Goal: Information Seeking & Learning: Learn about a topic

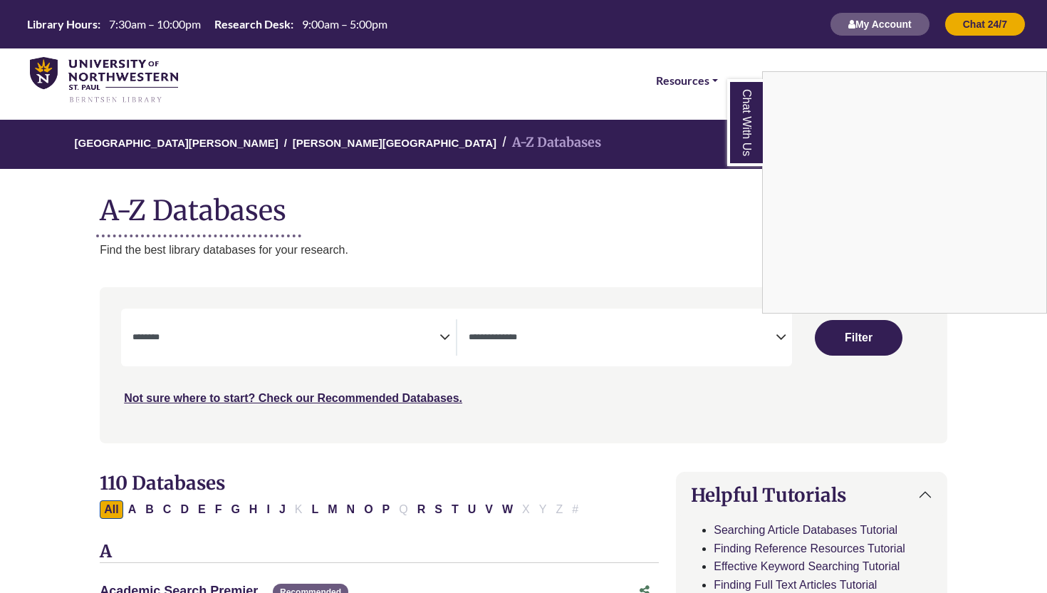
select select "Database Subject Filter"
select select "Database Types Filter"
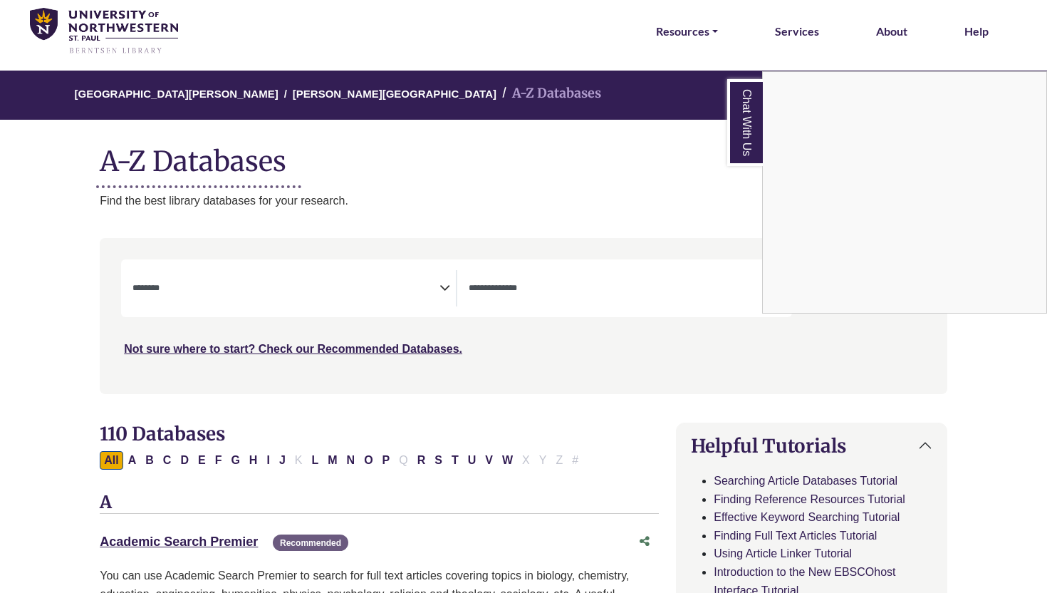
scroll to position [19, 0]
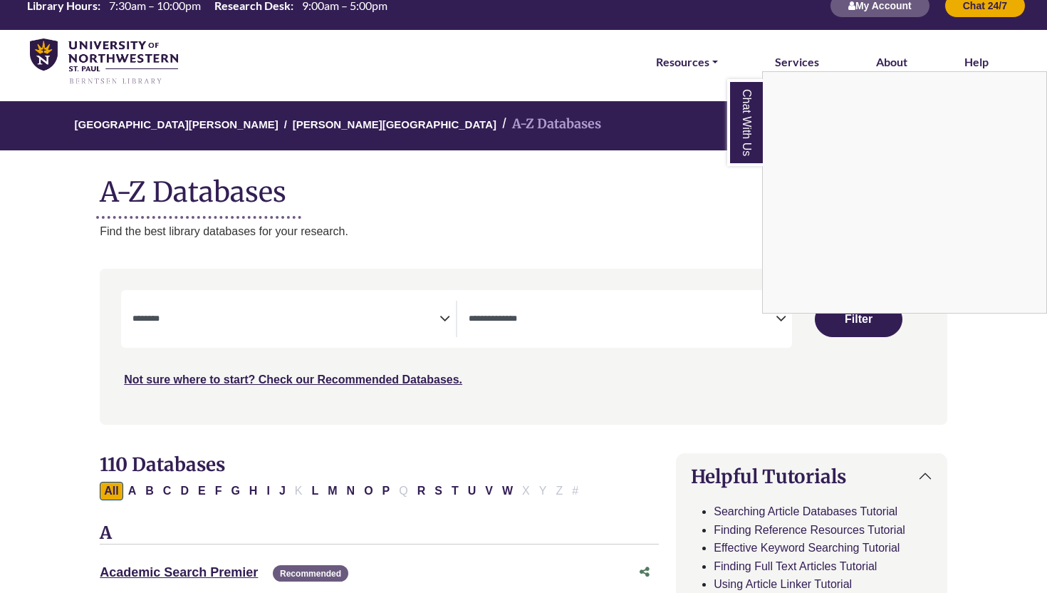
click at [670, 60] on div "Chat With Us" at bounding box center [523, 296] width 1047 height 593
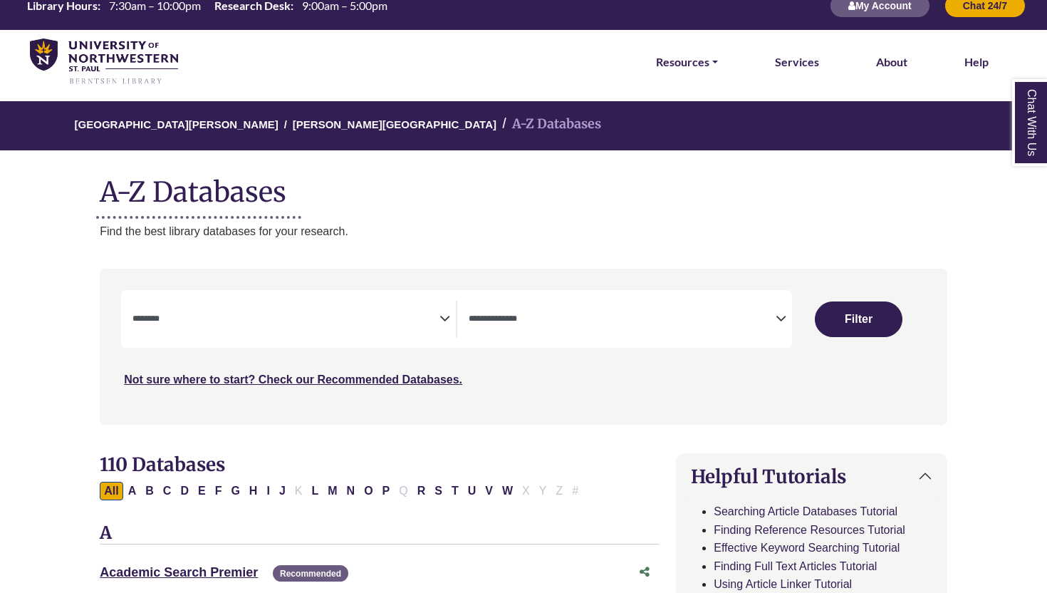
click at [719, 64] on li "Resources FIND RESOURCES Library Search Databases & Articles Interlibrary Loan …" at bounding box center [686, 62] width 73 height 64
click at [693, 61] on link "Resources" at bounding box center [687, 62] width 62 height 19
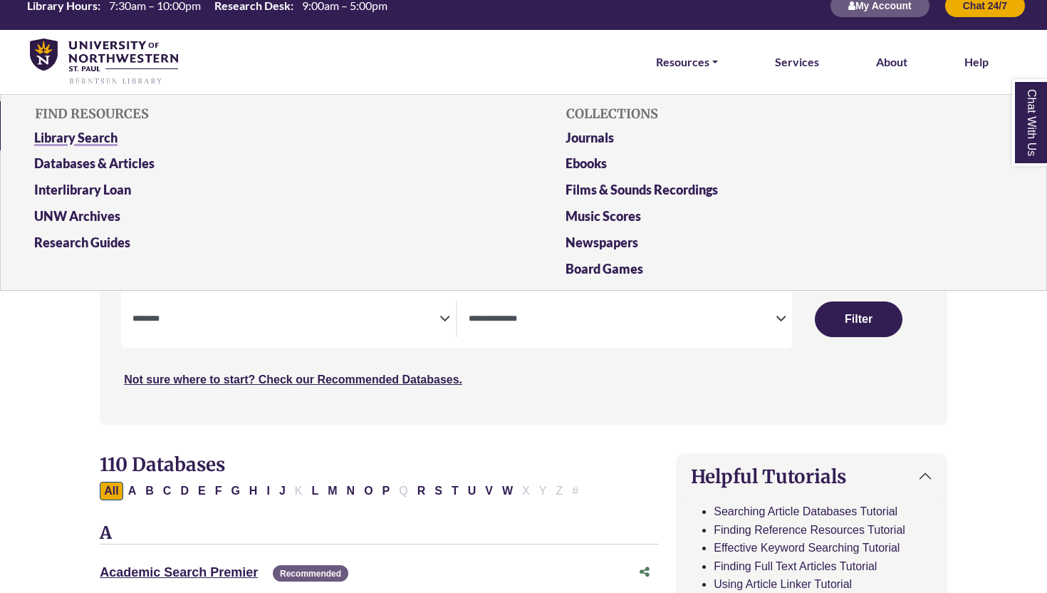
click at [111, 135] on link "Library Search" at bounding box center [258, 141] width 469 height 26
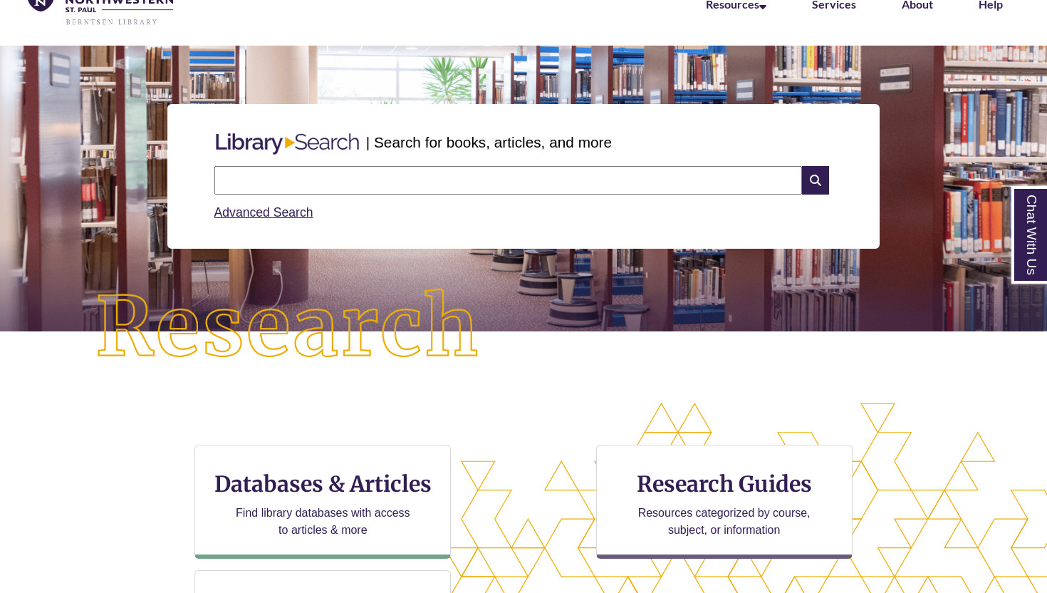
scroll to position [103, 0]
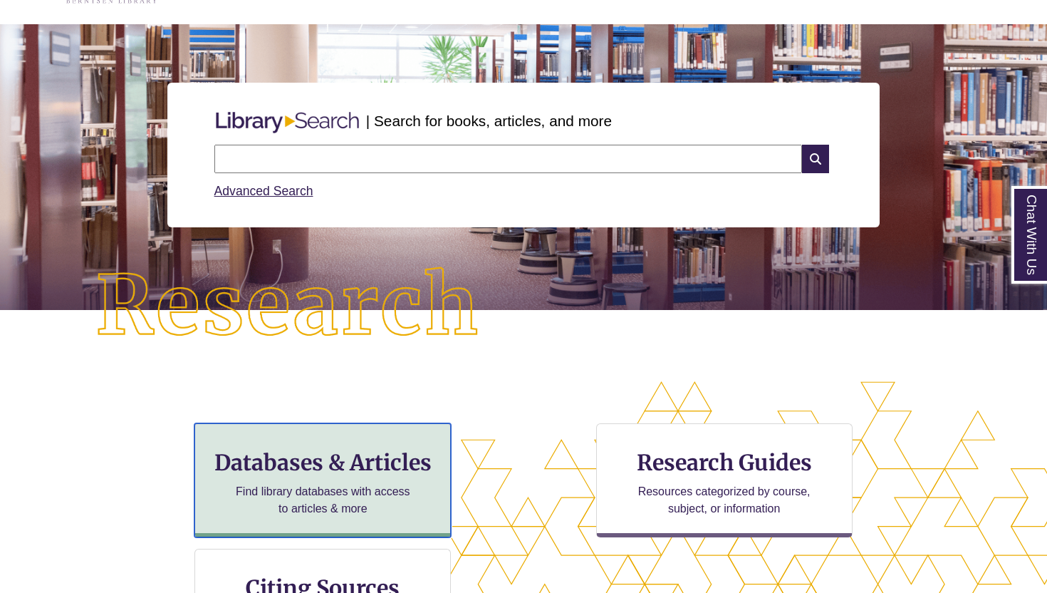
click at [394, 472] on h3 "Databases & Articles" at bounding box center [323, 462] width 232 height 27
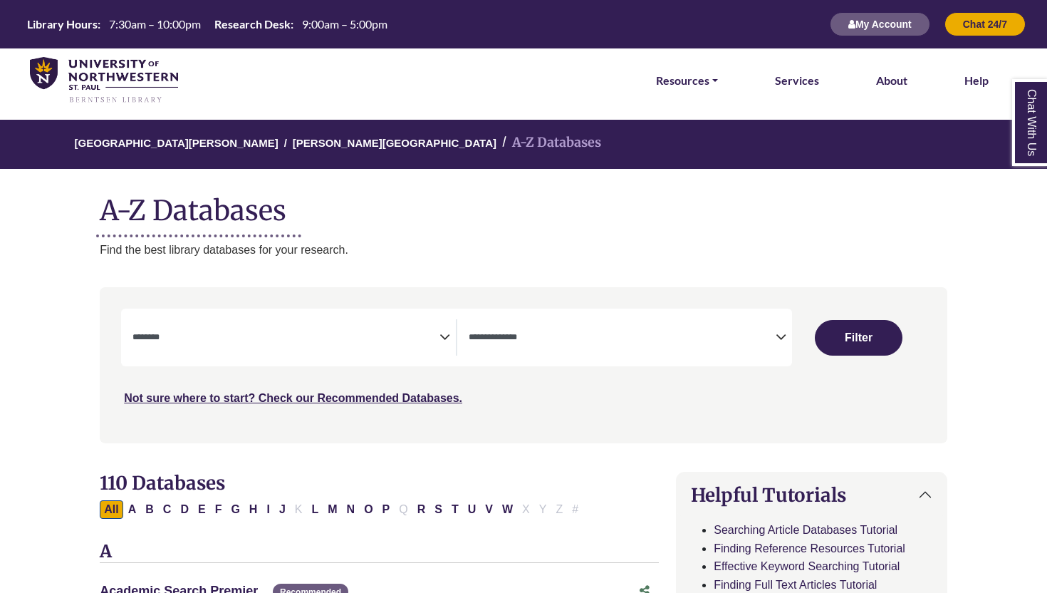
select select "Database Subject Filter"
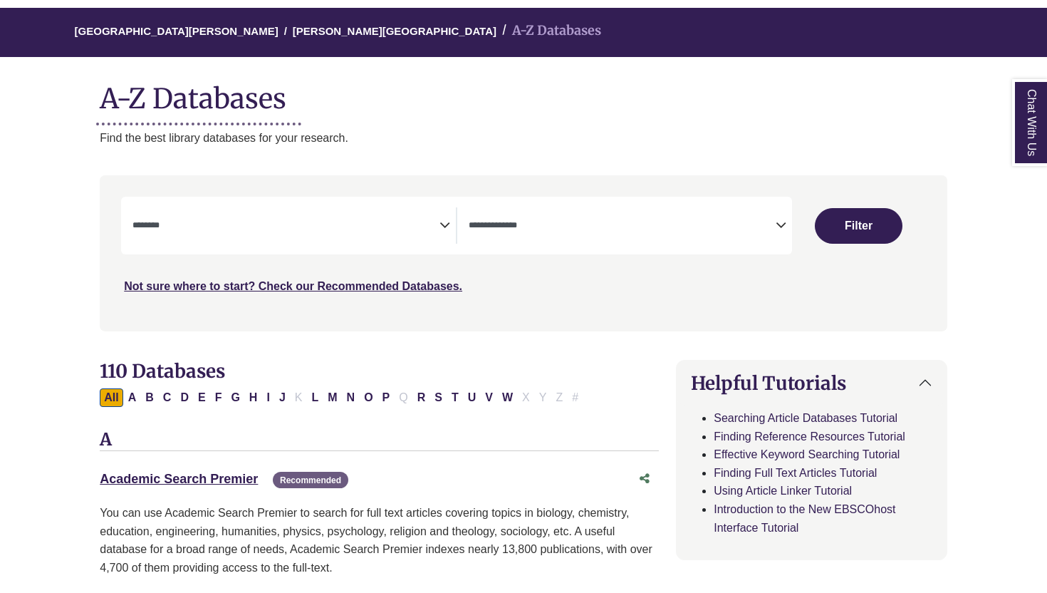
scroll to position [133, 0]
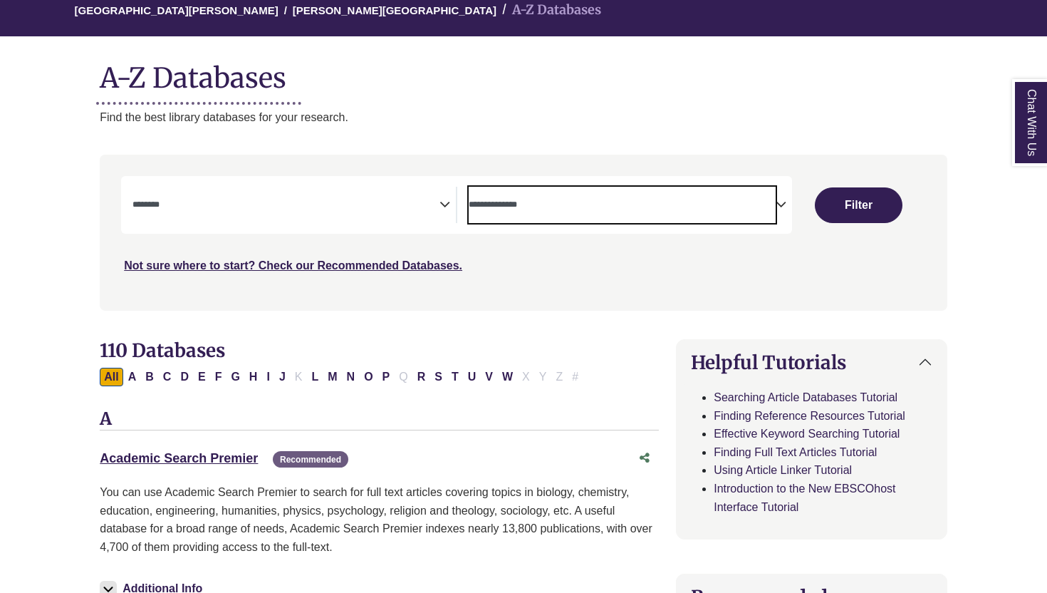
click at [622, 216] on span "Search filters" at bounding box center [622, 205] width 307 height 36
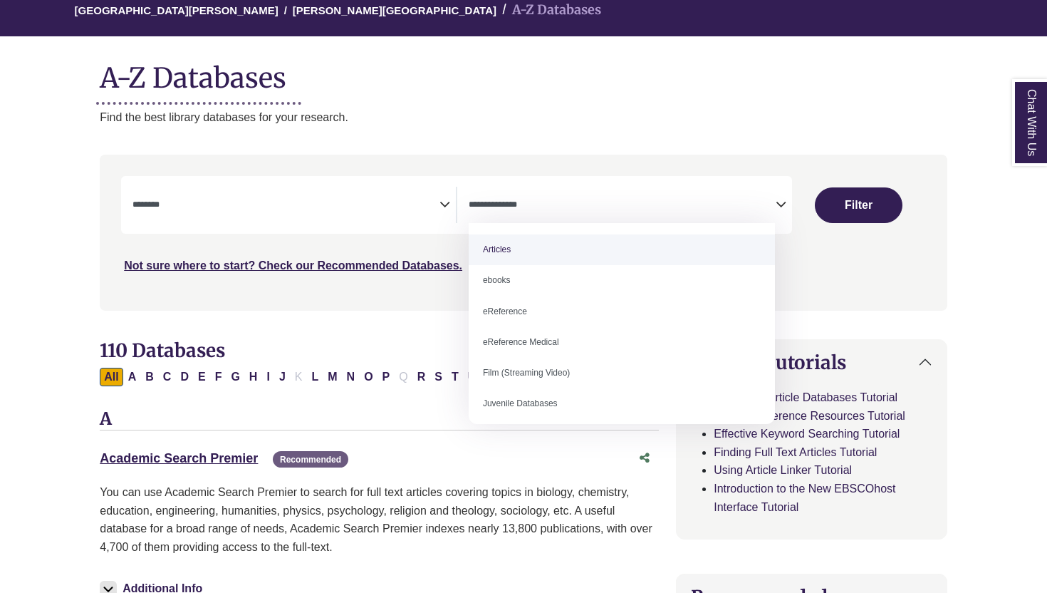
select select "*****"
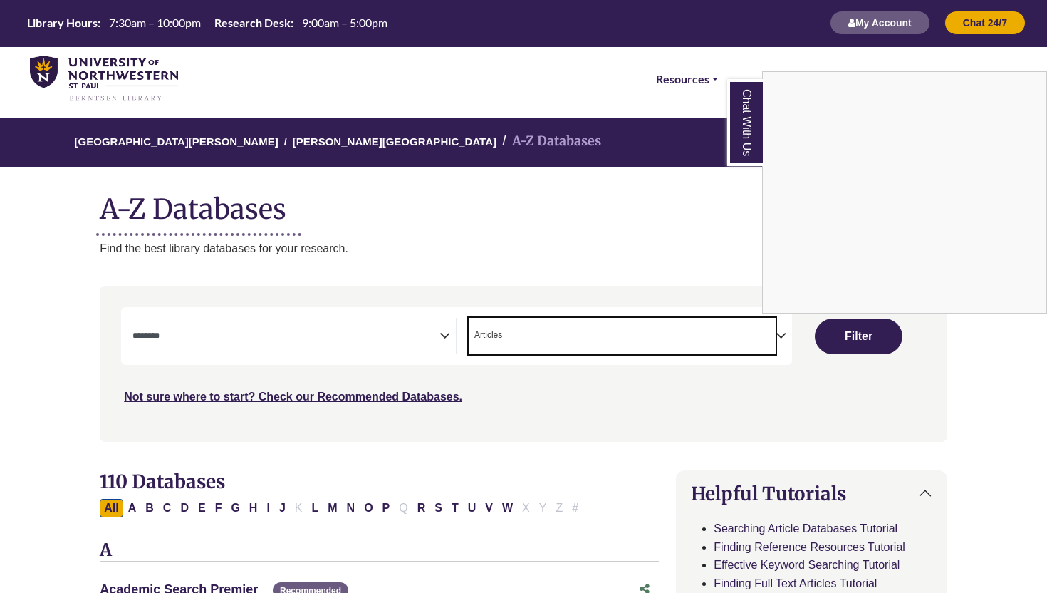
scroll to position [18, 0]
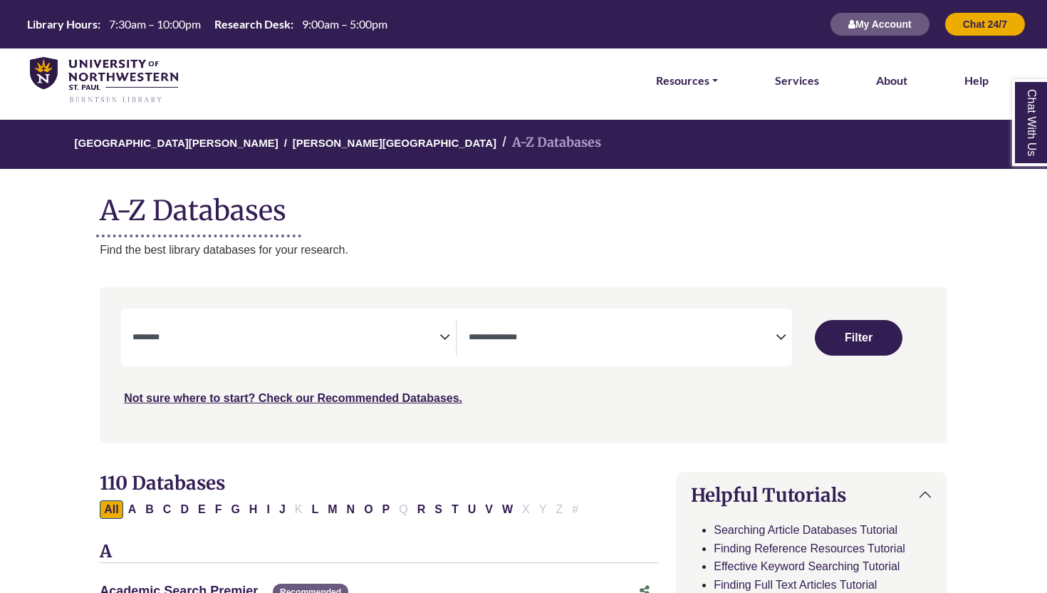
select select "Database Subject Filter"
select select "Database Types Filter"
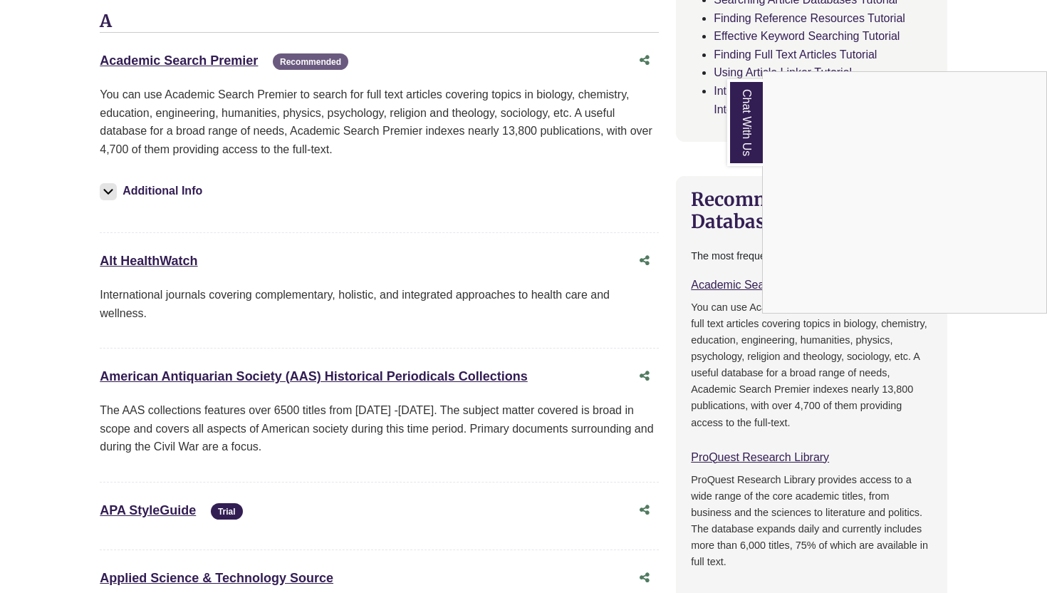
scroll to position [534, 0]
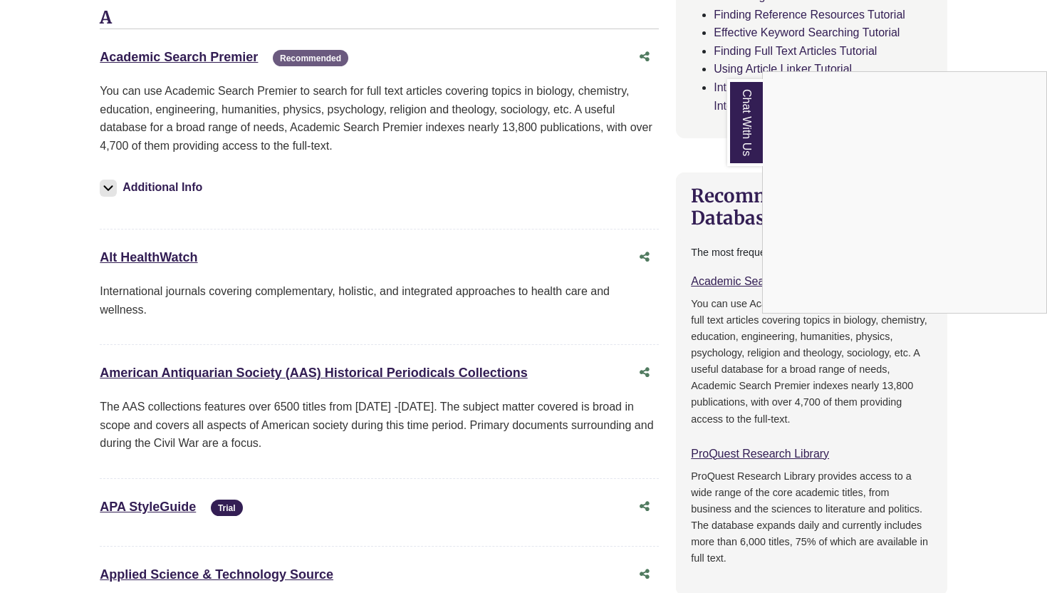
click at [720, 458] on div "Chat With Us" at bounding box center [523, 296] width 1047 height 593
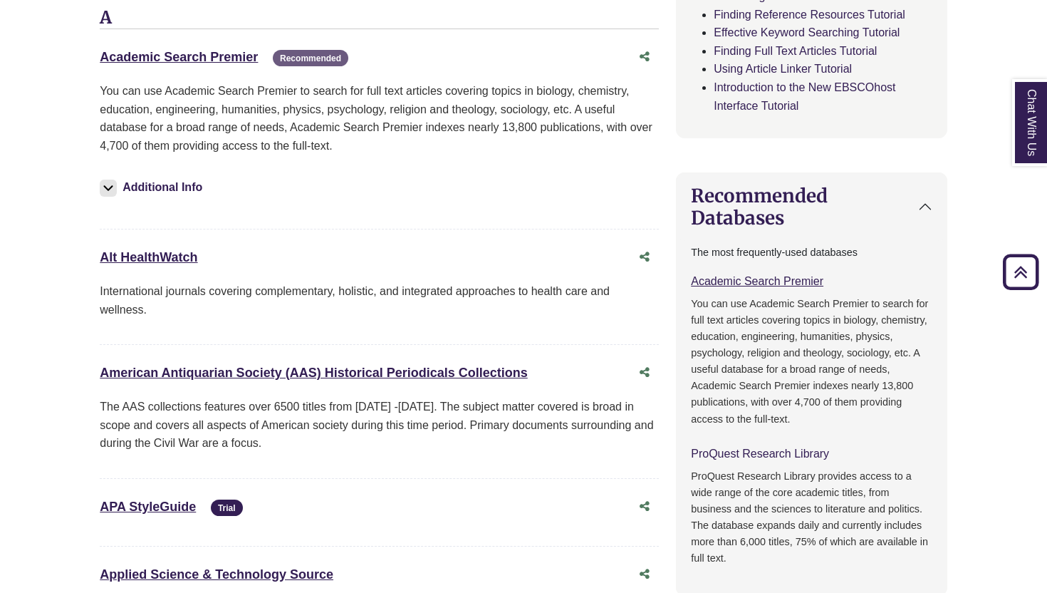
click at [742, 448] on link "ProQuest Research Library This link opens in a new window" at bounding box center [760, 453] width 138 height 12
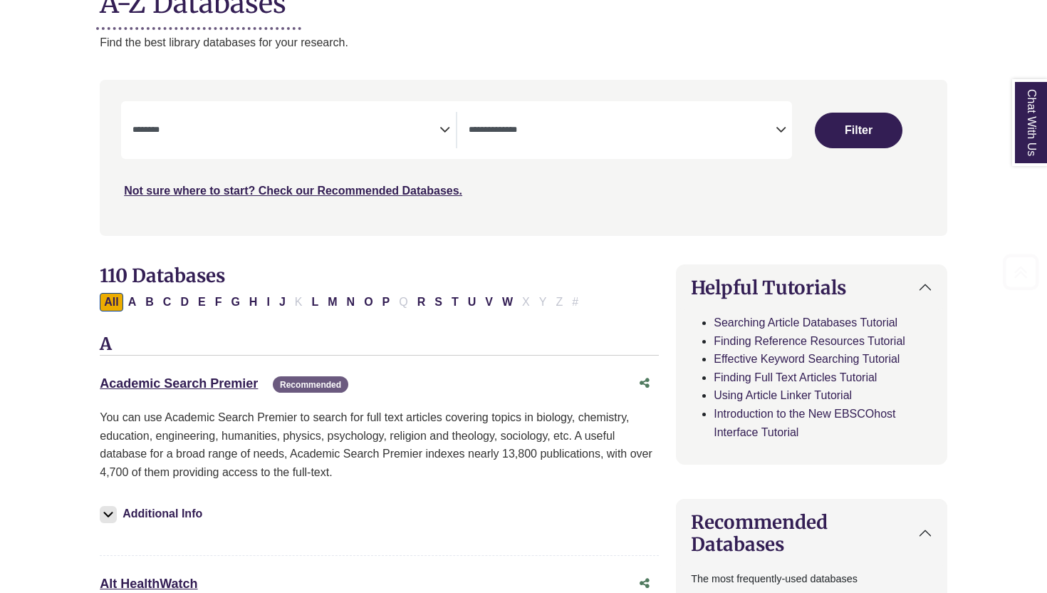
scroll to position [225, 0]
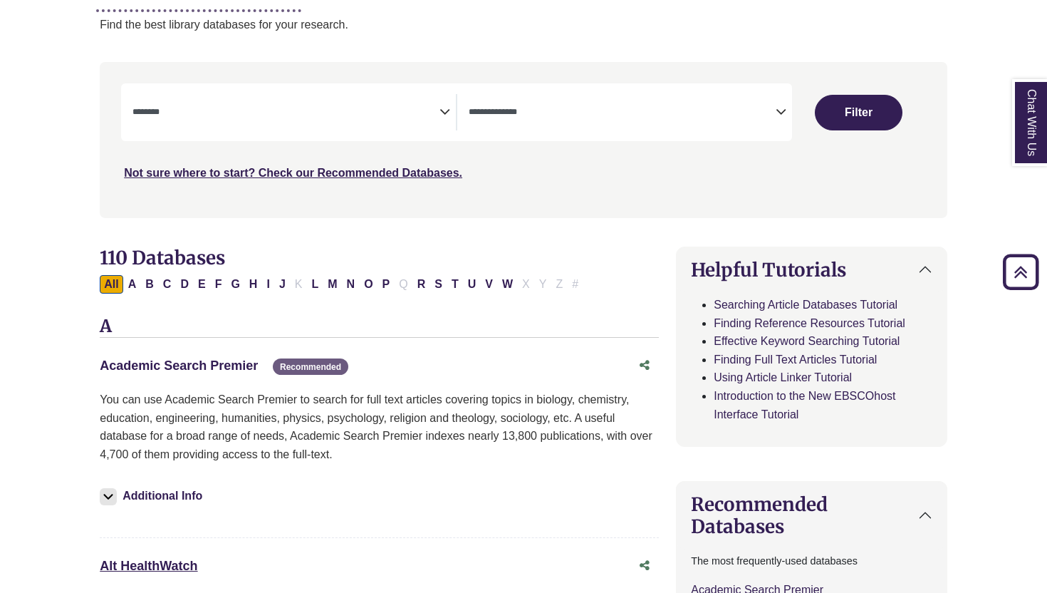
click at [189, 363] on link "Academic Search Premier This link opens in a new window" at bounding box center [179, 365] width 158 height 14
